Goal: Task Accomplishment & Management: Manage account settings

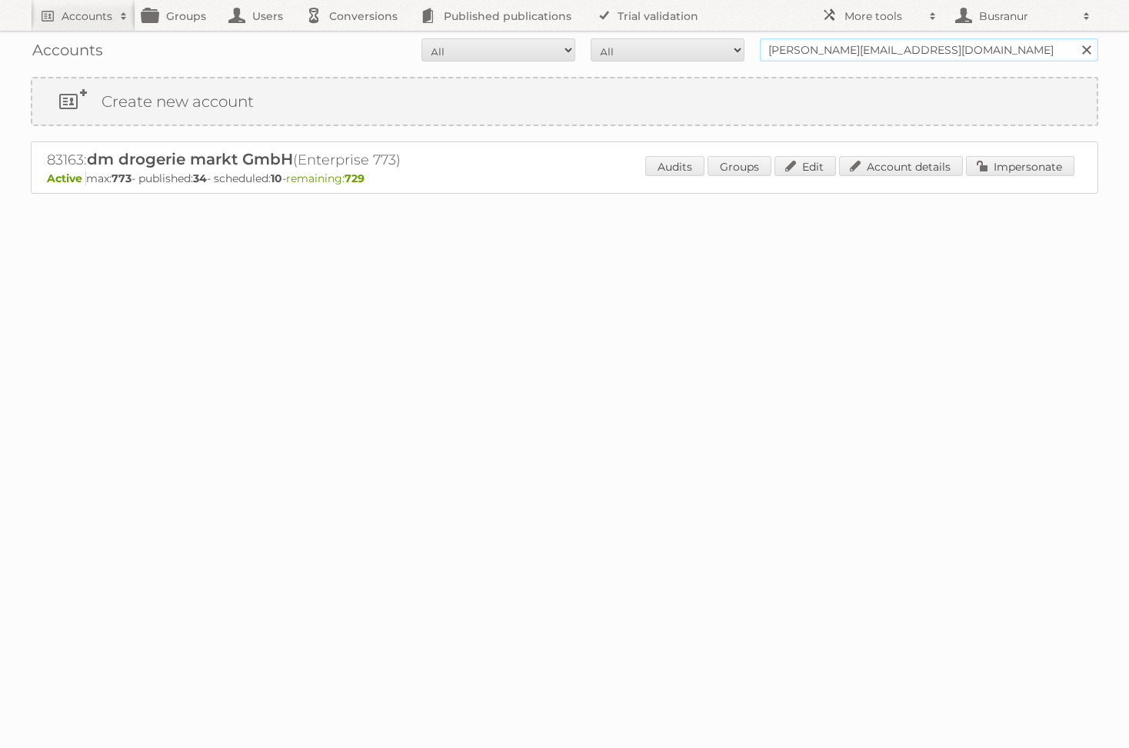
click at [795, 47] on input "julia.weichenberger@dm.at" at bounding box center [929, 49] width 338 height 23
type input "busranur@publitas.com"
click at [1074, 38] on input "Search" at bounding box center [1085, 49] width 23 height 23
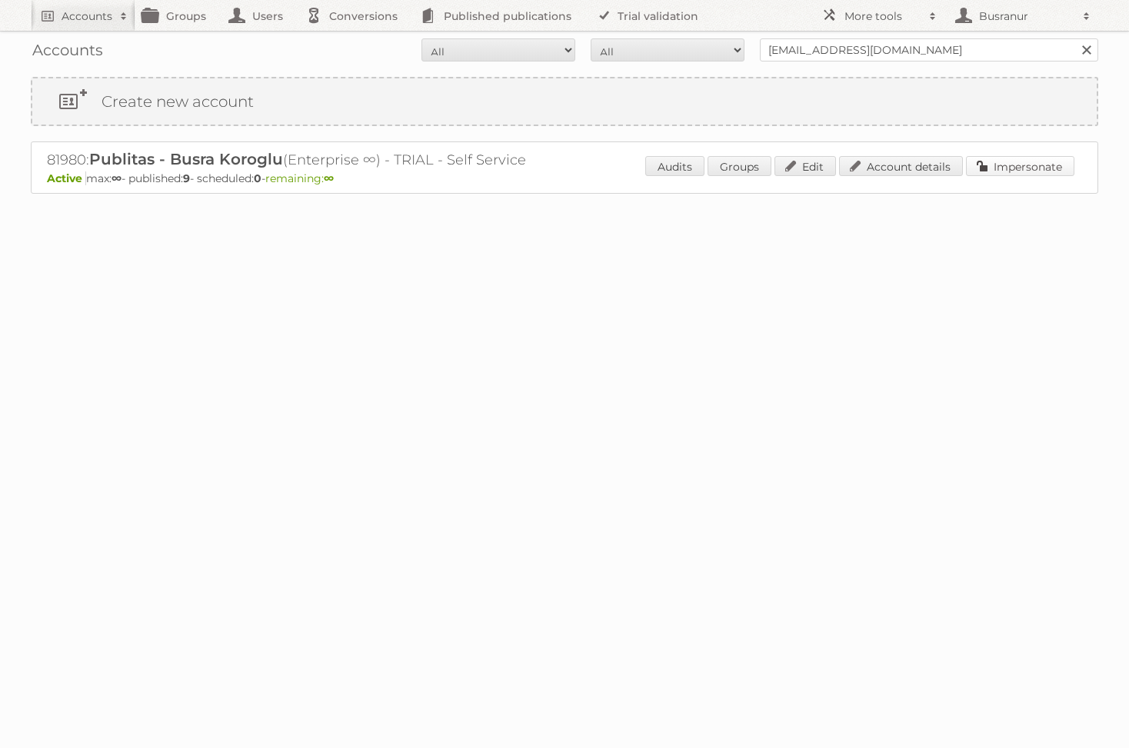
click at [991, 171] on link "Impersonate" at bounding box center [1020, 166] width 108 height 20
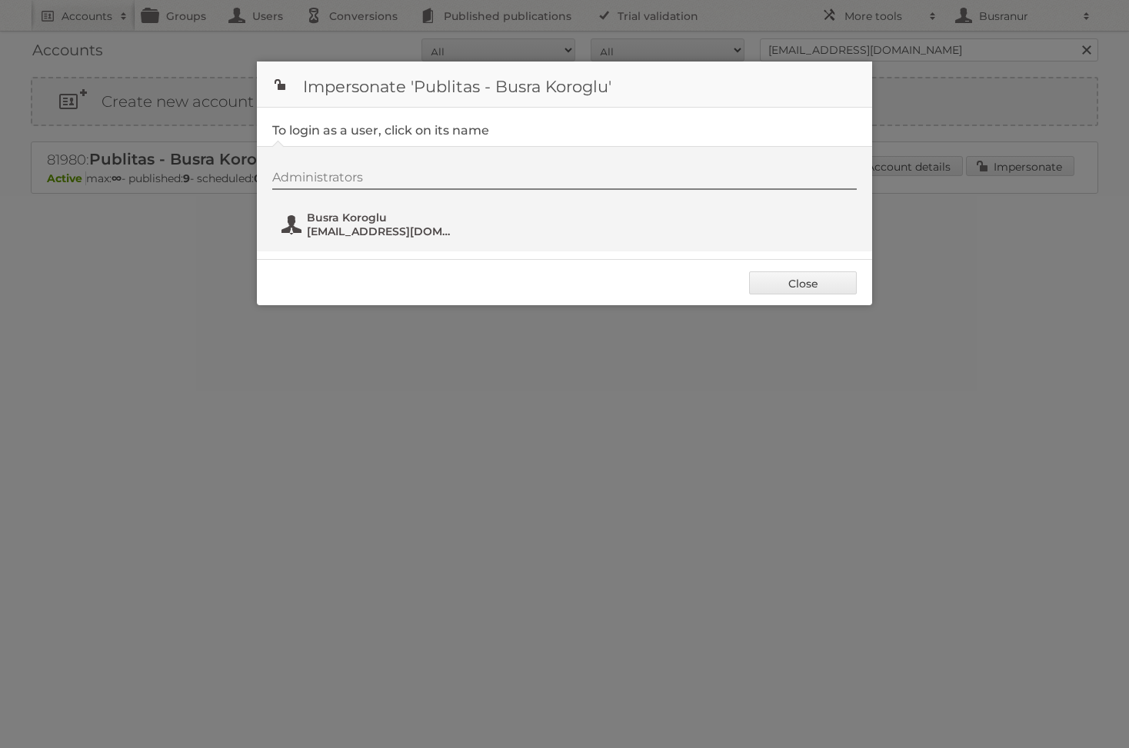
click at [371, 239] on button "Busra Koroglu [EMAIL_ADDRESS][DOMAIN_NAME]" at bounding box center [370, 224] width 181 height 31
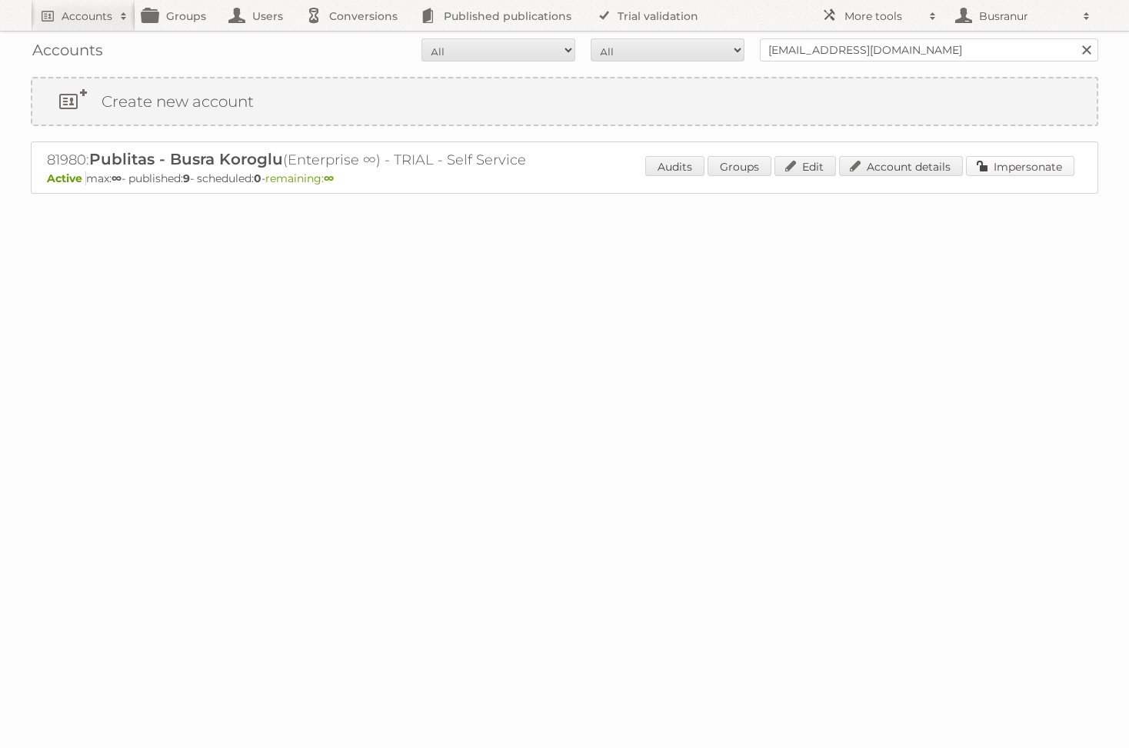
click at [987, 171] on link "Impersonate" at bounding box center [1020, 166] width 108 height 20
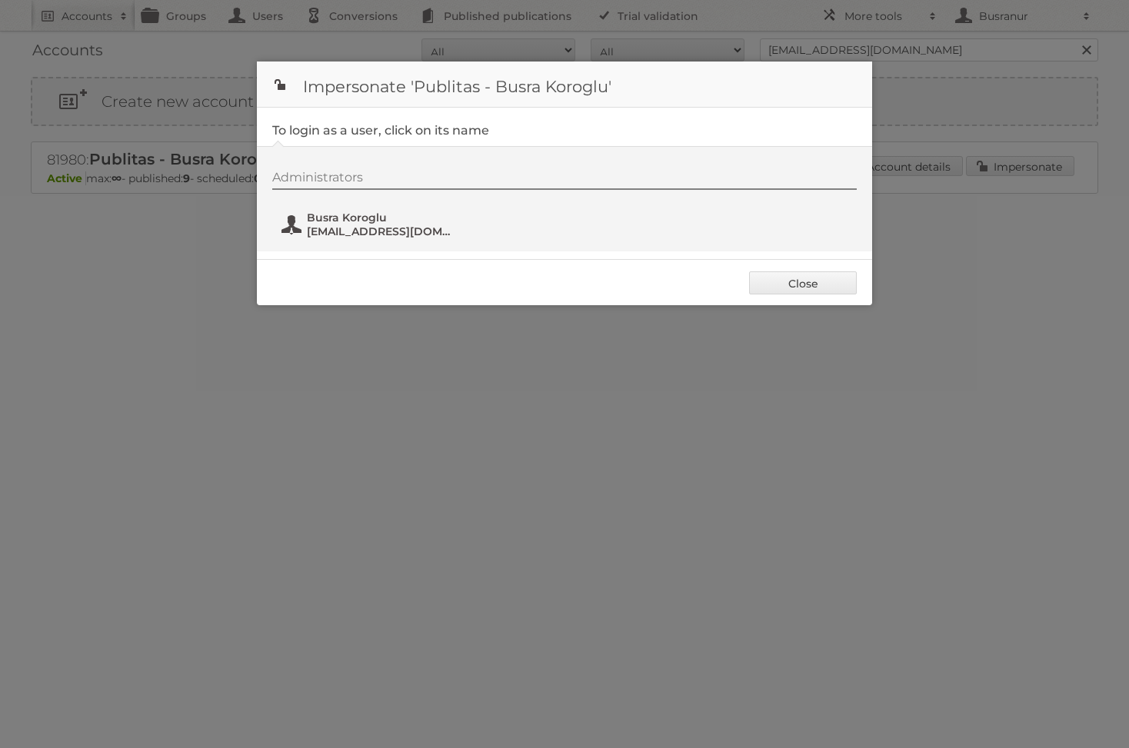
click at [344, 228] on span "[EMAIL_ADDRESS][DOMAIN_NAME]" at bounding box center [381, 232] width 149 height 14
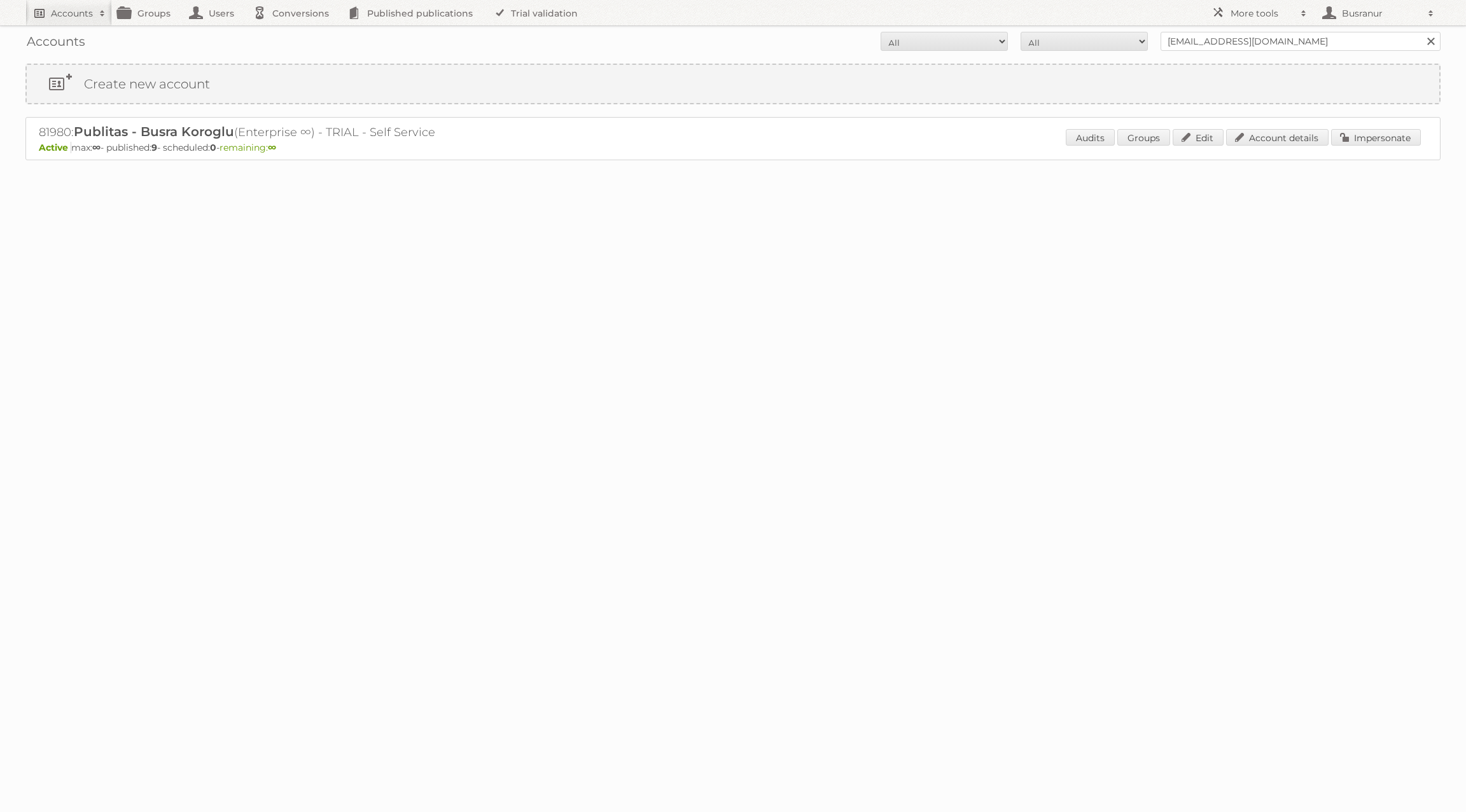
drag, startPoint x: 82, startPoint y: 15, endPoint x: 81, endPoint y: 40, distance: 25.0
click at [82, 15] on h2 "Accounts" at bounding box center [72, 12] width 42 height 12
paste input"] "philippines-meralco-electricity-utility-bill-template-fully-editable-in-psd-for…"
type input"] "philippines-meralco-electricity-utility-bill-template-fully-editable-in-psd-for…"
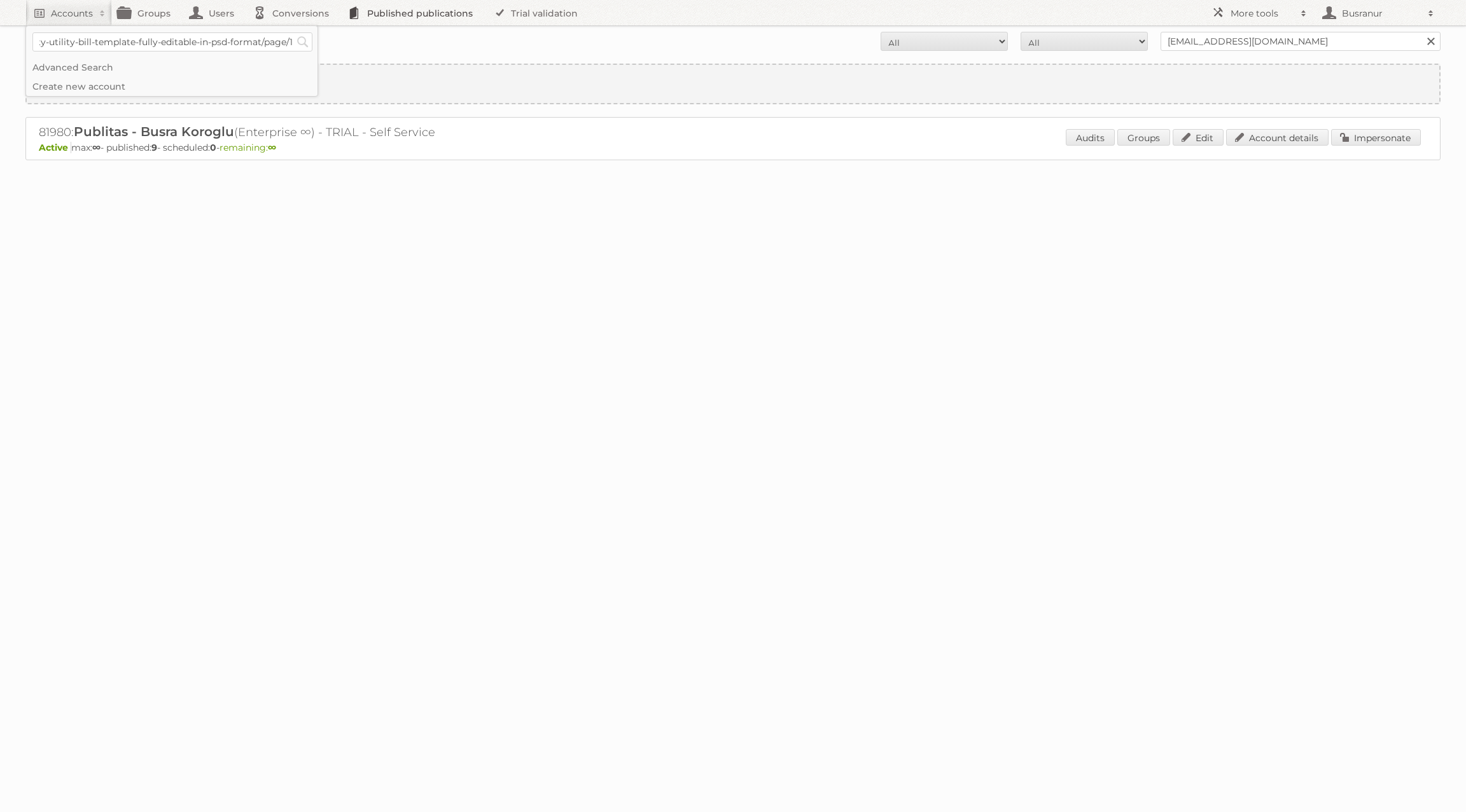
scroll to position [0, 0]
click at [421, 15] on link "Published publications" at bounding box center [414, 12] width 144 height 26
click at [383, 8] on link "Published publications" at bounding box center [414, 12] width 144 height 26
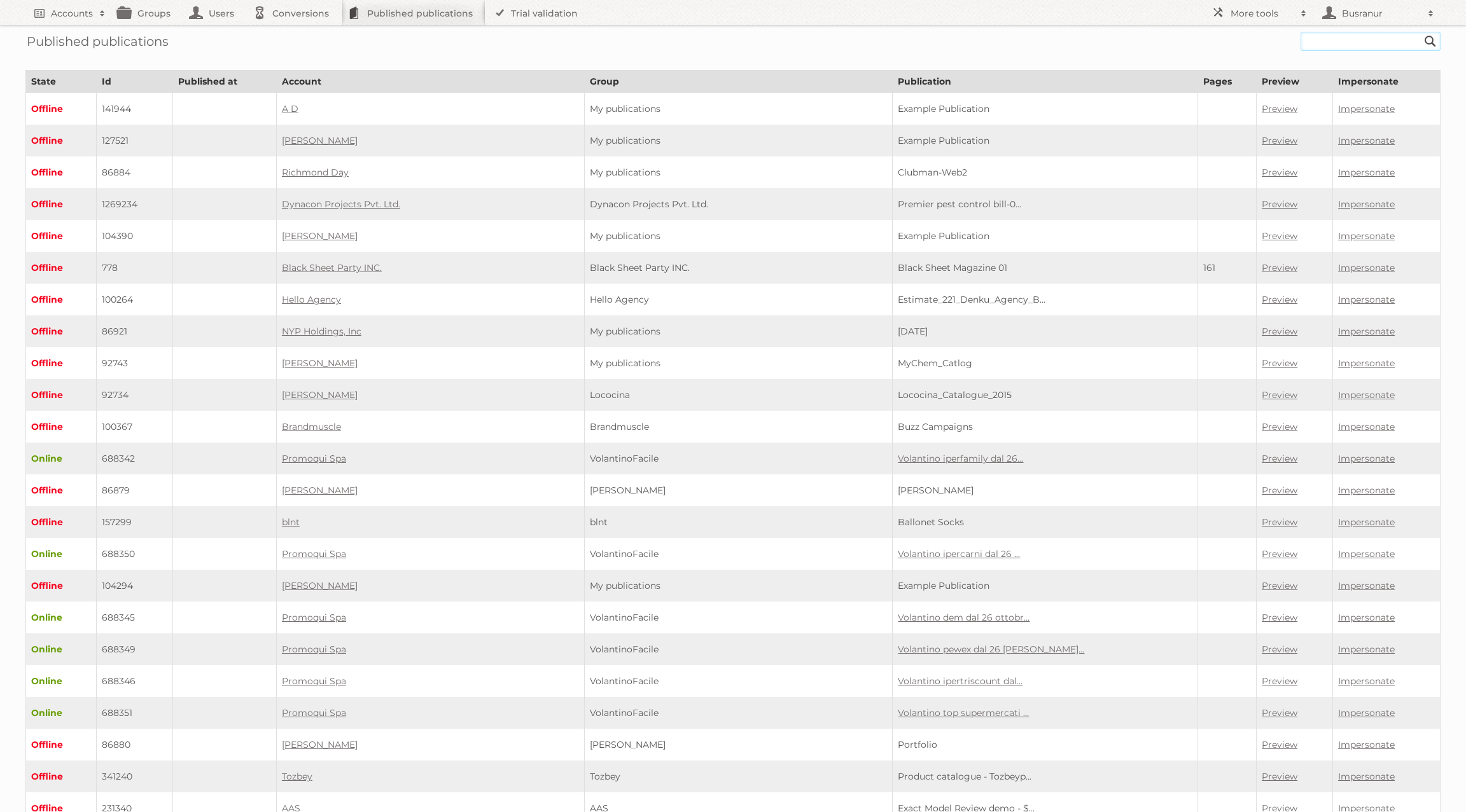
click at [1334, 45] on input "text" at bounding box center [1370, 41] width 140 height 19
paste input "philippines-meralco-electricity-utility-bill-template-fully-editable-in-psd-for…"
type input "philippines-meralco-electricity-utility-bill-template-fully-editable-in-psd-for…"
click at [1420, 31] on input "Search" at bounding box center [1430, 41] width 19 height 19
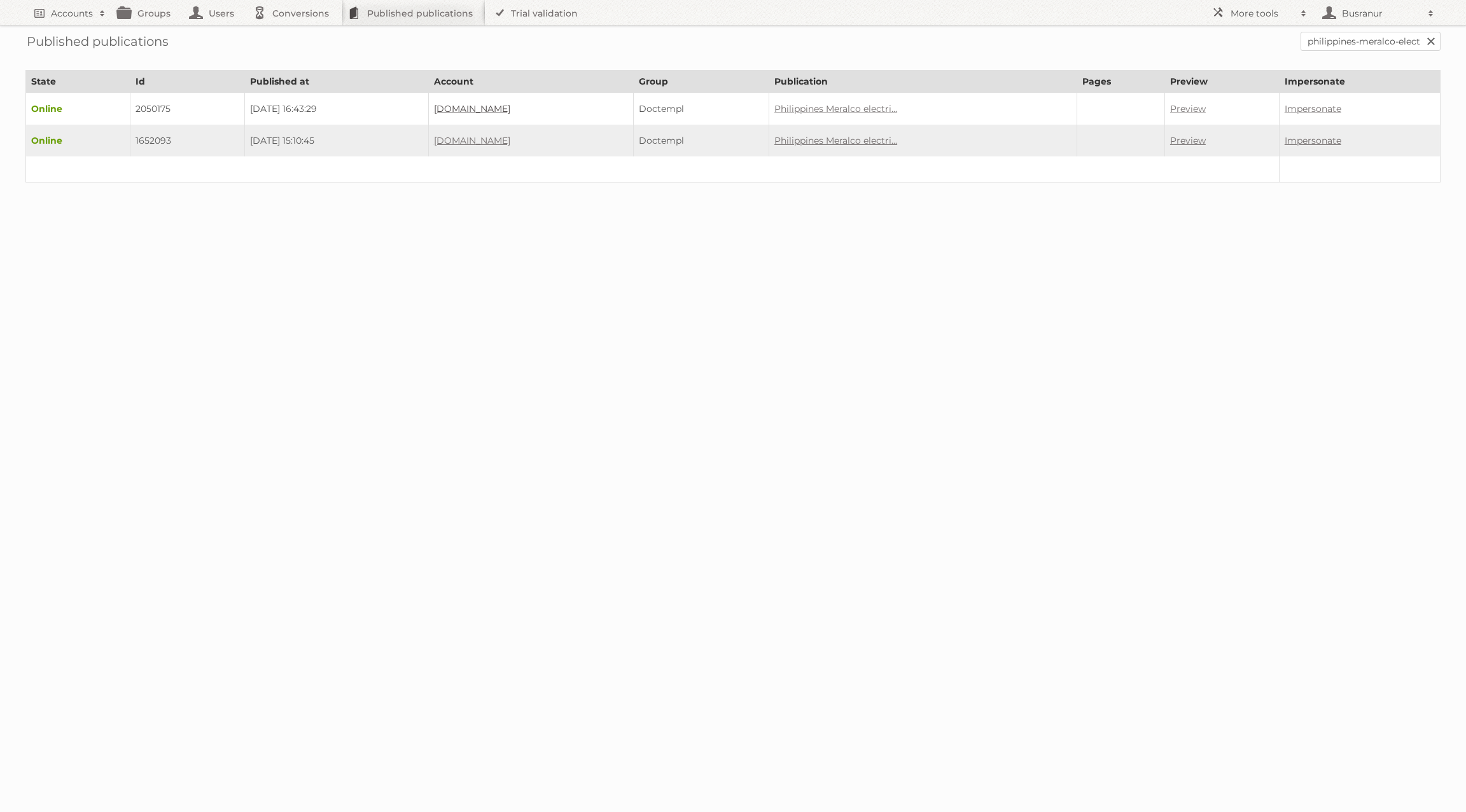
click at [492, 107] on link "Doctempl.cc" at bounding box center [472, 109] width 76 height 12
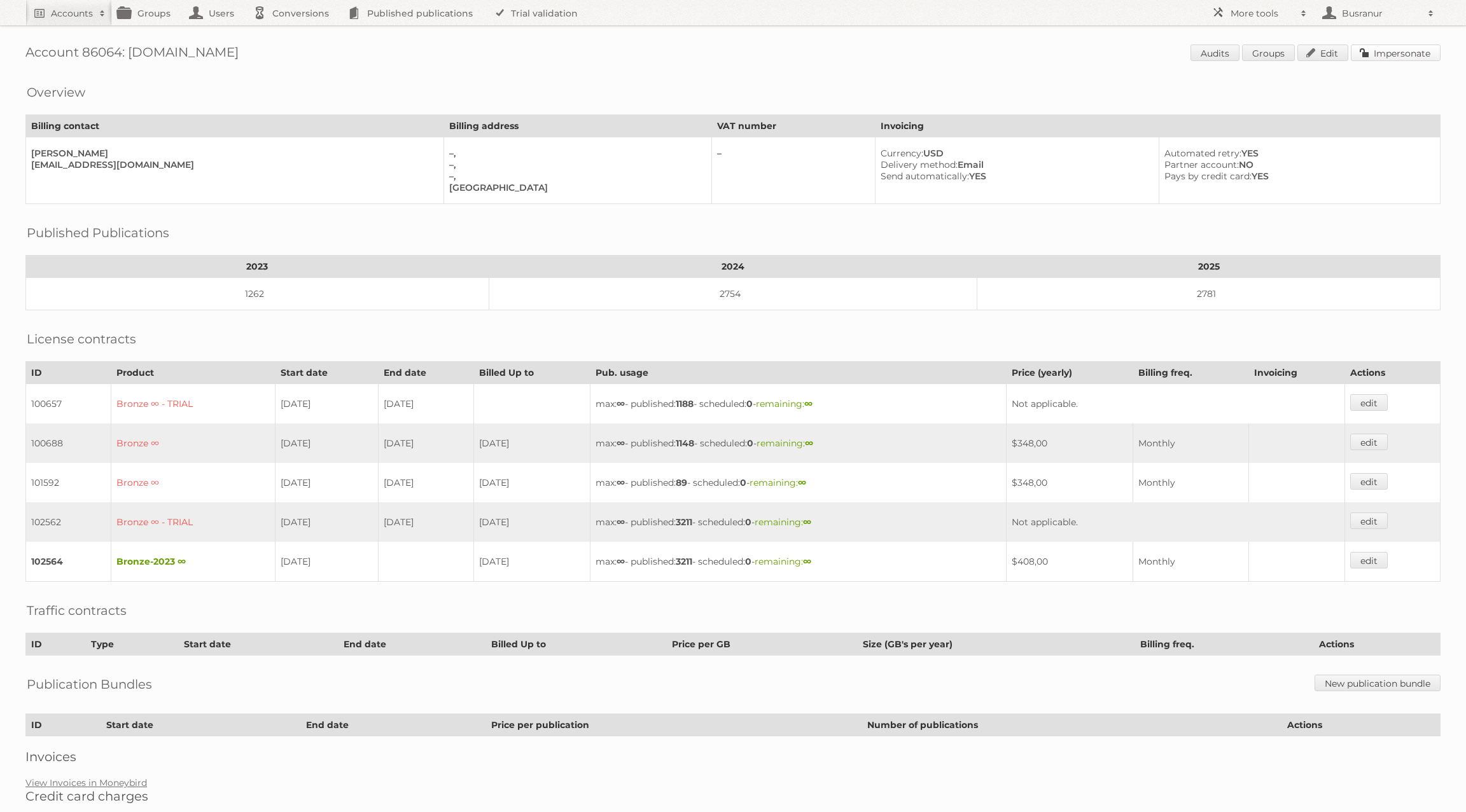
click at [1421, 52] on link "Impersonate" at bounding box center [1395, 53] width 89 height 17
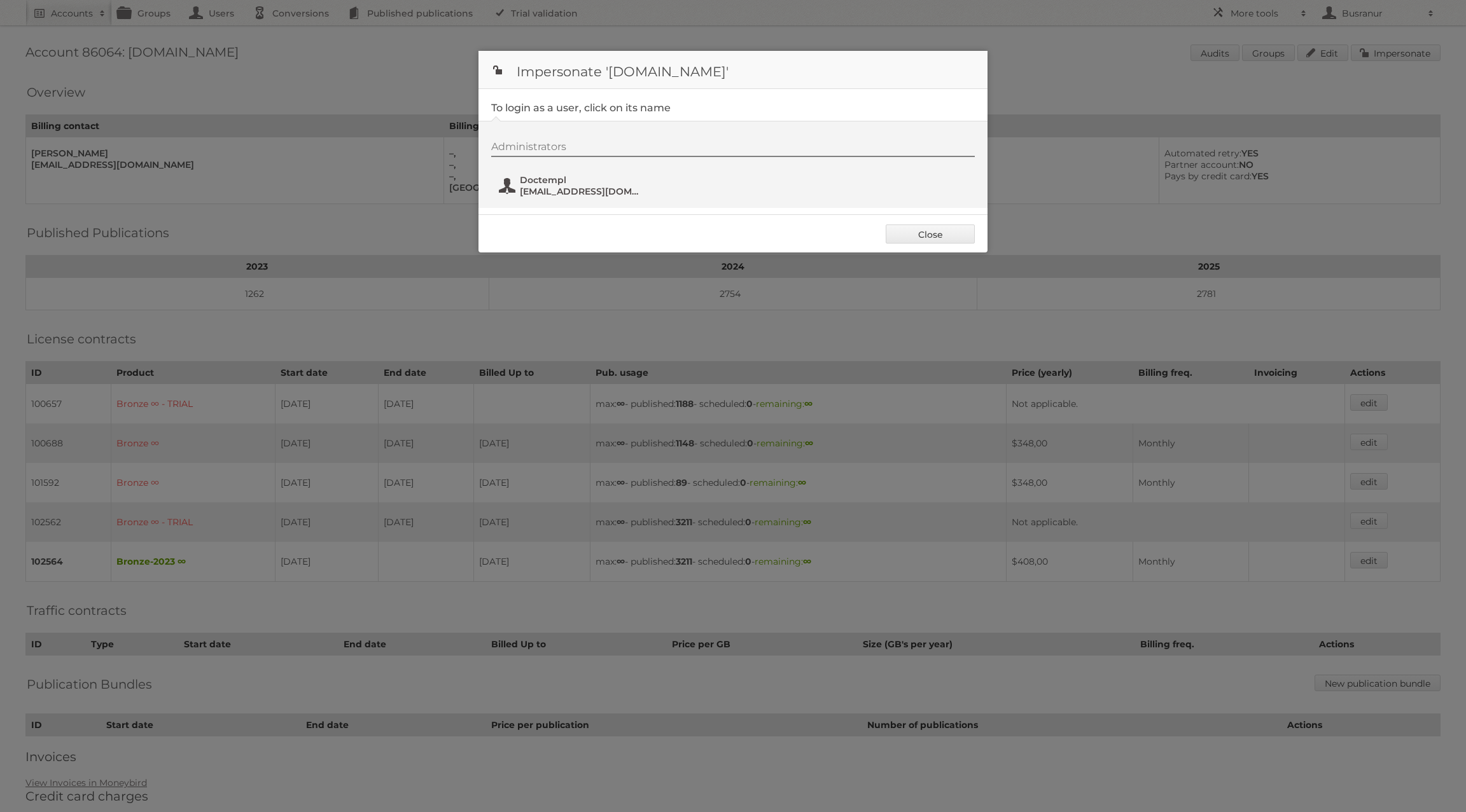
click at [579, 184] on span "Doctempl" at bounding box center [581, 180] width 123 height 12
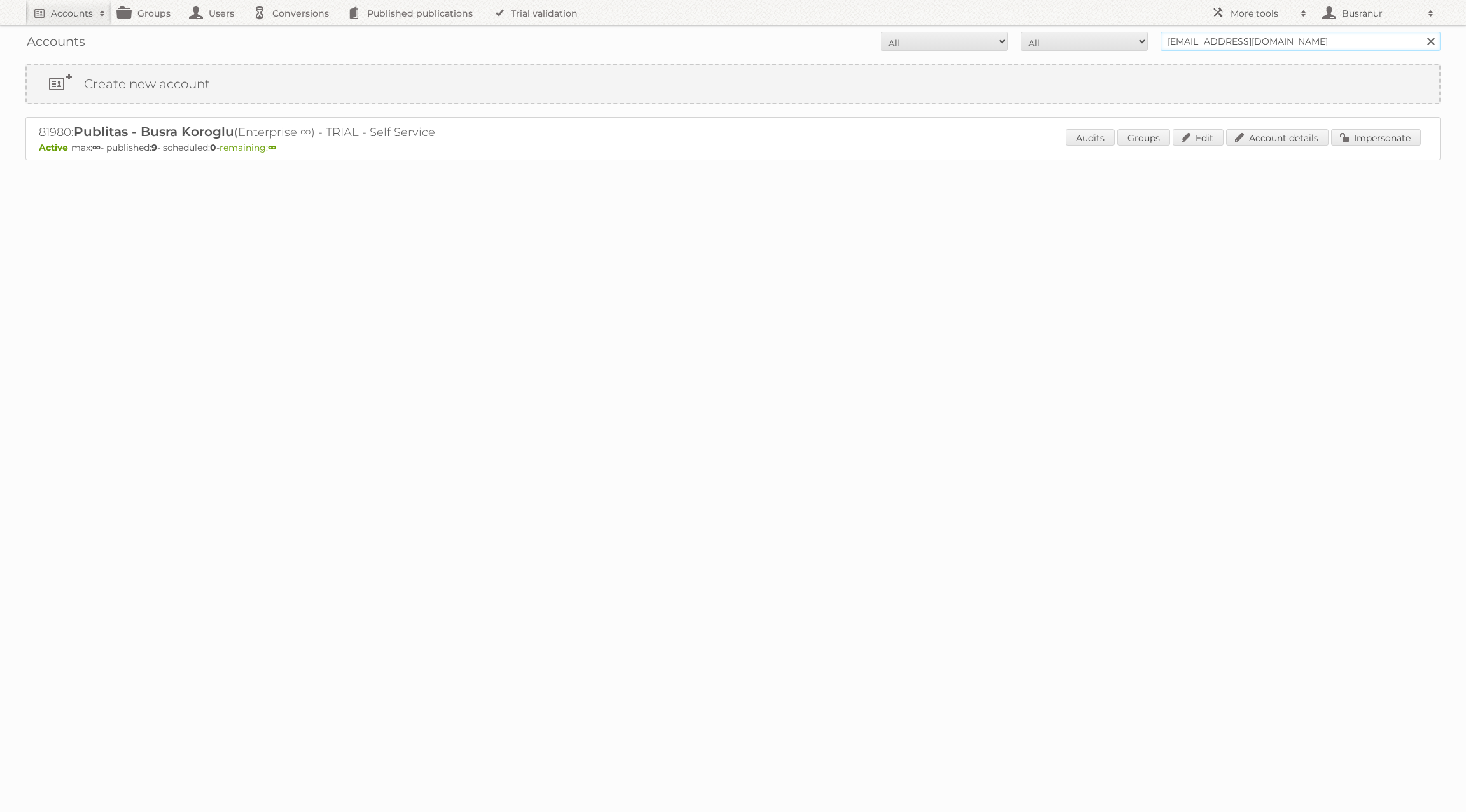
click at [1291, 37] on input "busranur@publitas.com" at bounding box center [1300, 41] width 280 height 19
paste input "nvraam@anwb.nl"
type input "nvraam@anwb.nl"
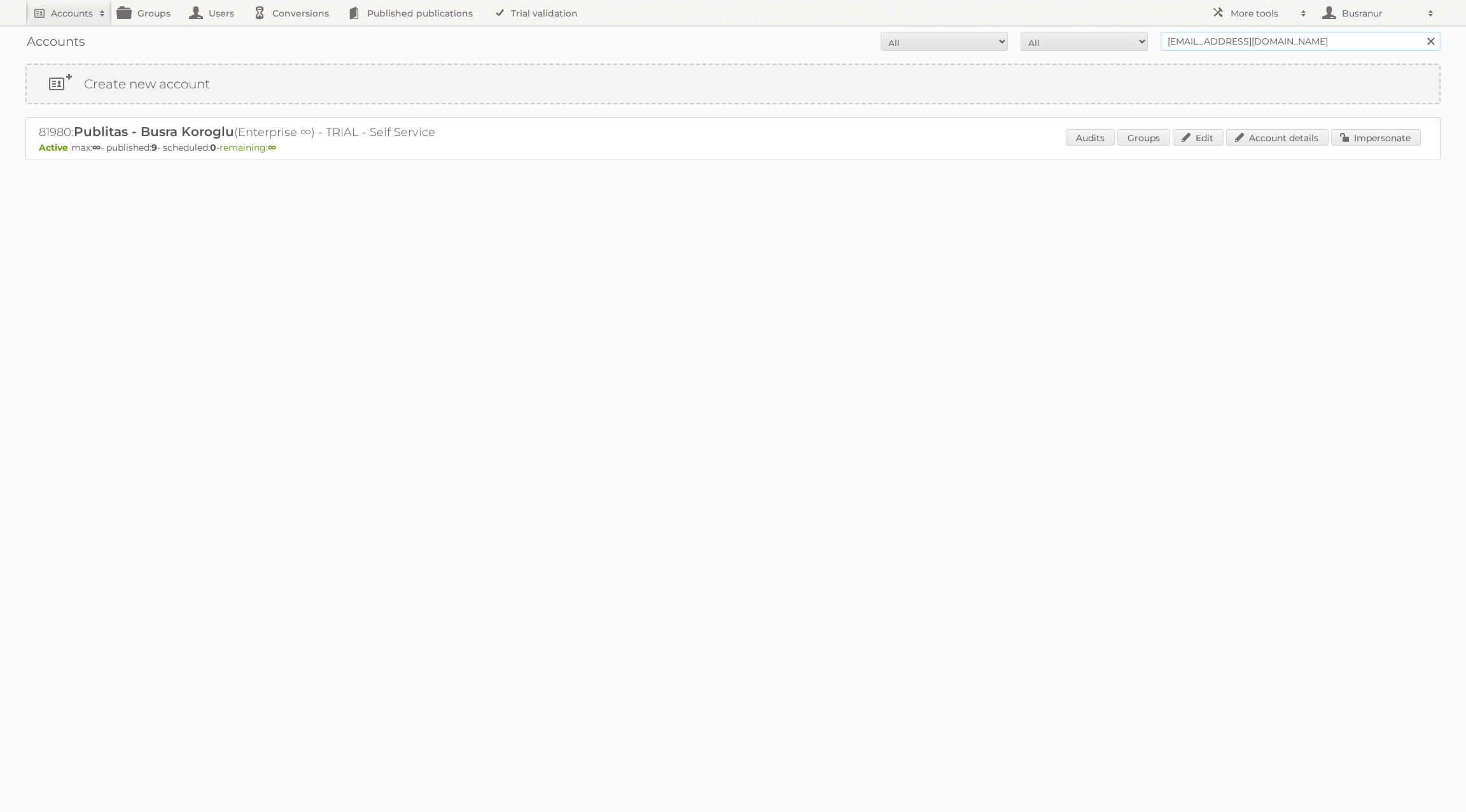
click at [1420, 31] on input "Search" at bounding box center [1430, 41] width 19 height 19
click at [1246, 138] on link "Account details" at bounding box center [1277, 137] width 103 height 17
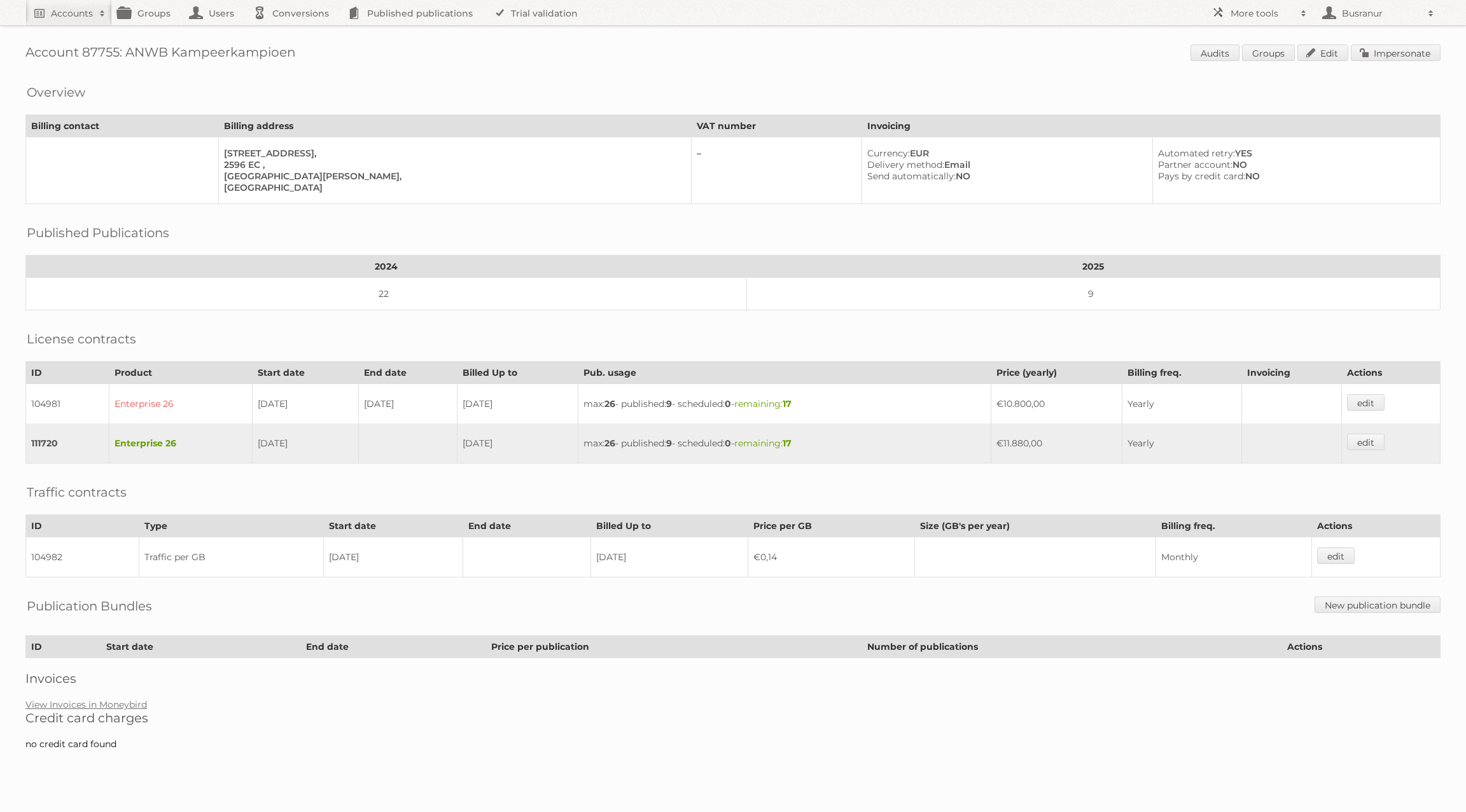
drag, startPoint x: 131, startPoint y: 52, endPoint x: 119, endPoint y: 52, distance: 12.0
click at [136, 53] on h1 "Account 87755: ANWB Kampeerkampioen Audits Groups Edit Impersonate" at bounding box center [733, 54] width 1415 height 19
drag, startPoint x: 127, startPoint y: 50, endPoint x: 294, endPoint y: 52, distance: 167.0
click at [294, 52] on h1 "Account 87755: ANWB Kampeerkampioen Audits Groups Edit Impersonate" at bounding box center [733, 54] width 1415 height 19
copy h1 "ANWB Kampeerkampioen"
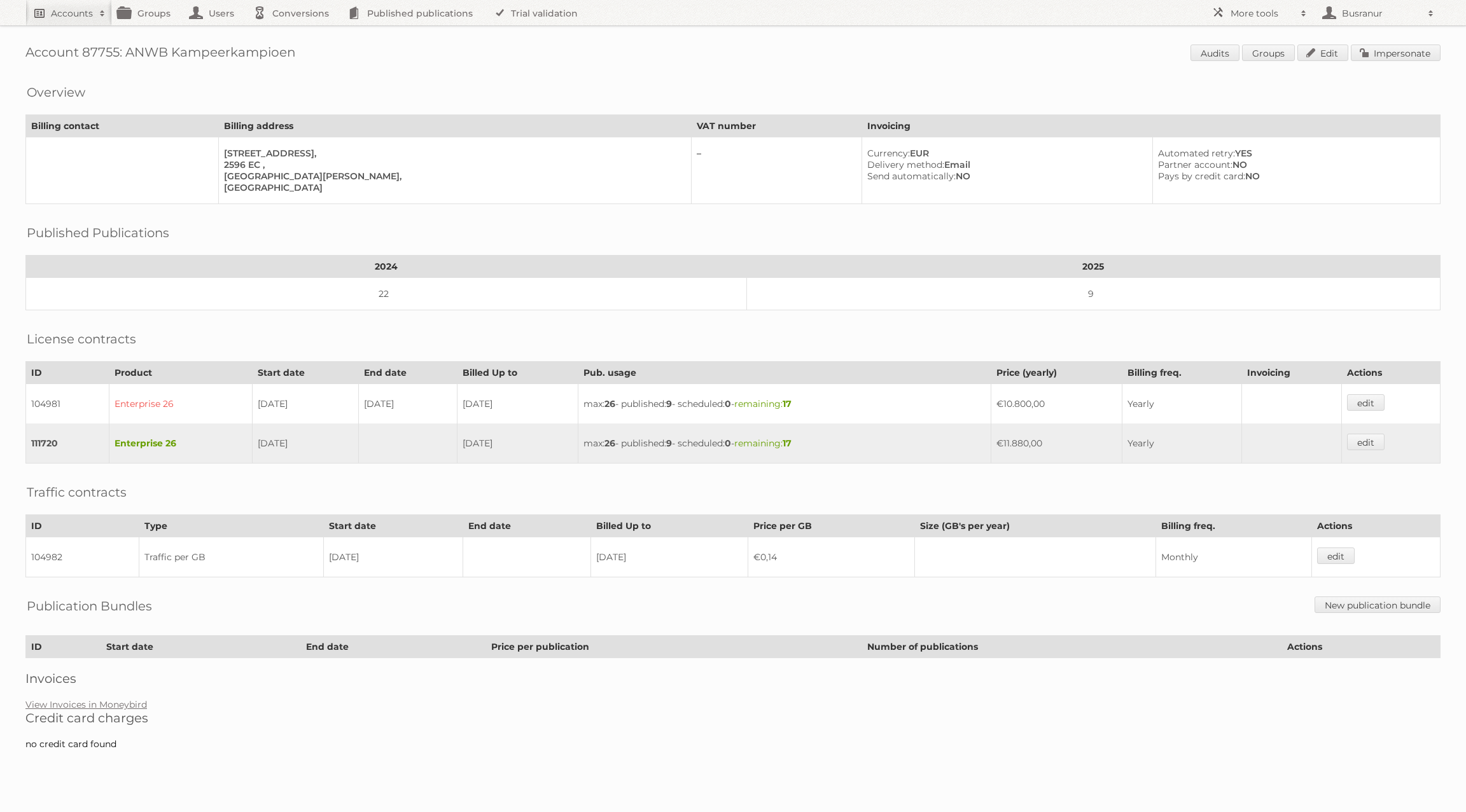
click at [38, 13] on link "Accounts" at bounding box center [69, 12] width 87 height 26
paste input"] "[EMAIL_ADDRESS][DOMAIN_NAME]"
type input"] "[EMAIL_ADDRESS][DOMAIN_NAME]"
click at [293, 32] on input "Search" at bounding box center [302, 41] width 19 height 19
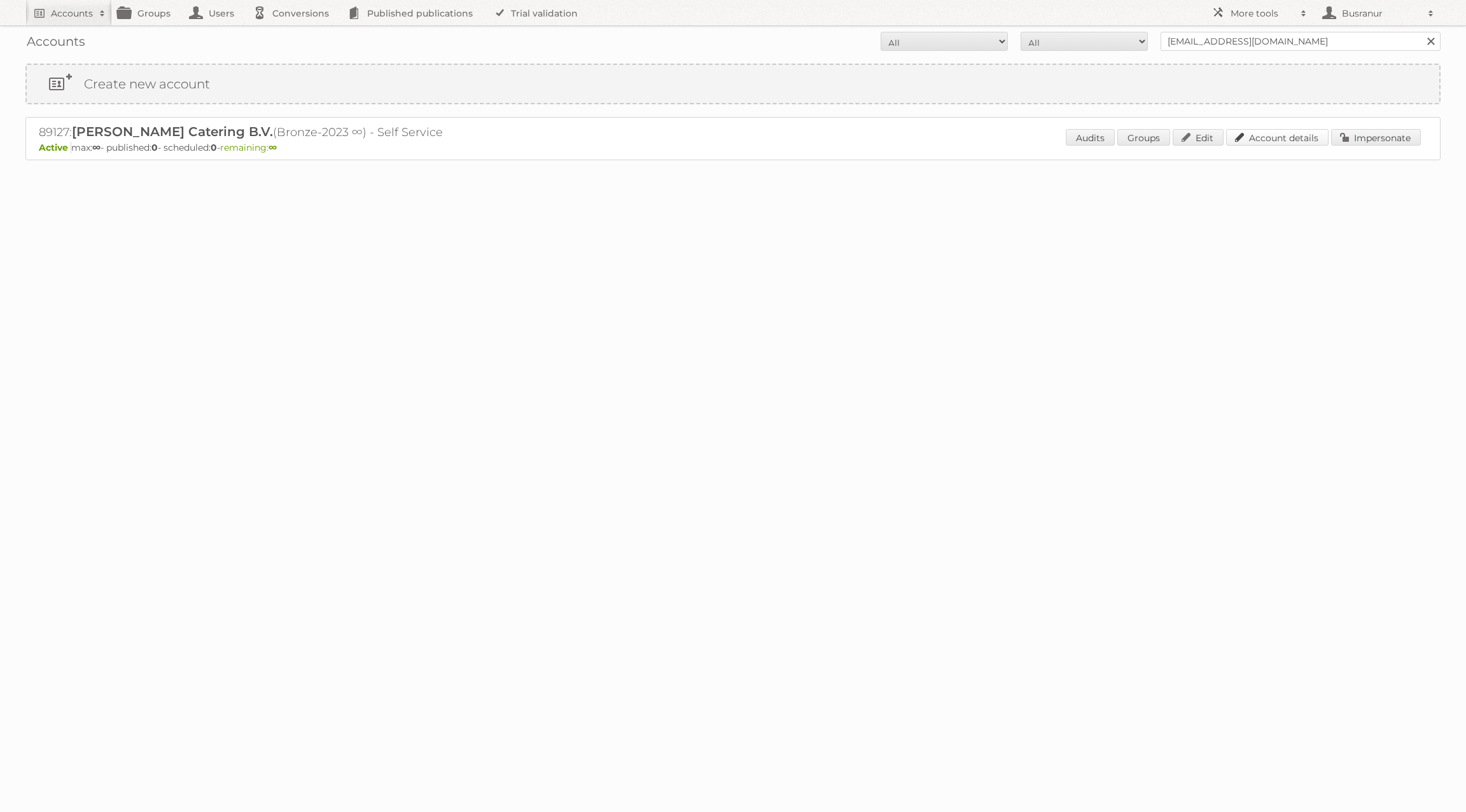
click at [1262, 134] on link "Account details" at bounding box center [1277, 137] width 103 height 17
